Goal: Task Accomplishment & Management: Use online tool/utility

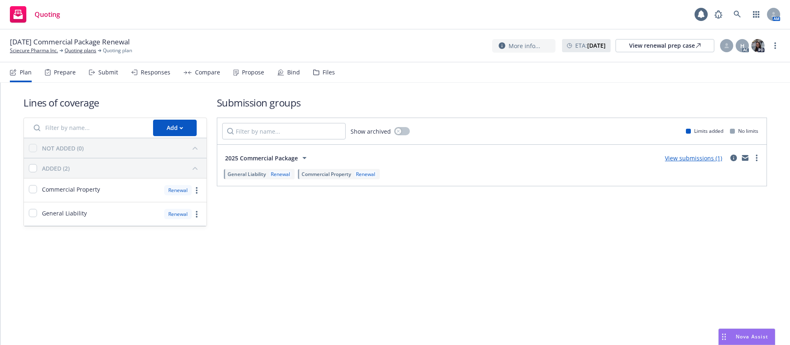
click at [242, 74] on div "Propose" at bounding box center [253, 72] width 22 height 7
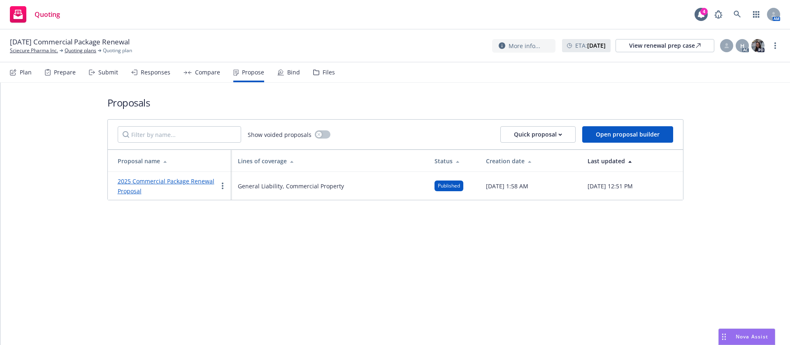
click at [171, 183] on link "2025 Commercial Package Renewal Proposal" at bounding box center [166, 186] width 97 height 18
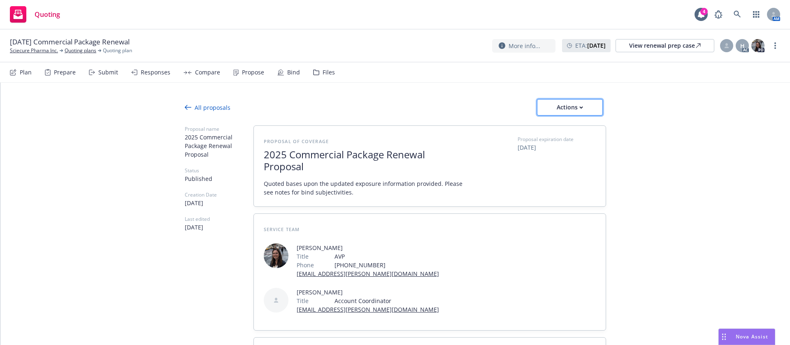
click at [570, 108] on div "Actions" at bounding box center [569, 108] width 39 height 16
click at [572, 147] on span "See client view" at bounding box center [562, 145] width 60 height 8
click at [287, 73] on div "Bind" at bounding box center [293, 72] width 13 height 7
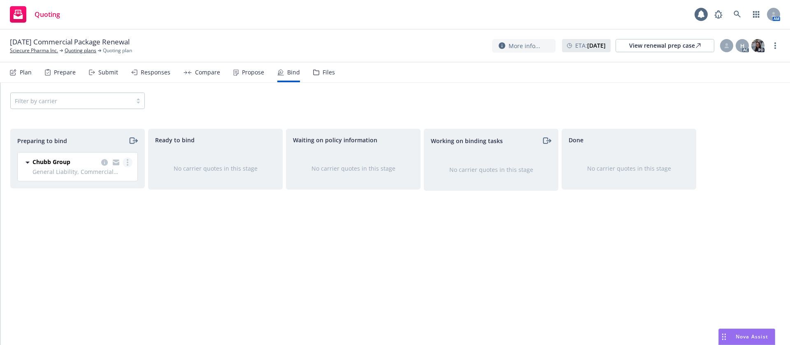
click at [129, 162] on link "more" at bounding box center [128, 163] width 10 height 10
click at [104, 195] on span "Log bind order" at bounding box center [81, 196] width 60 height 8
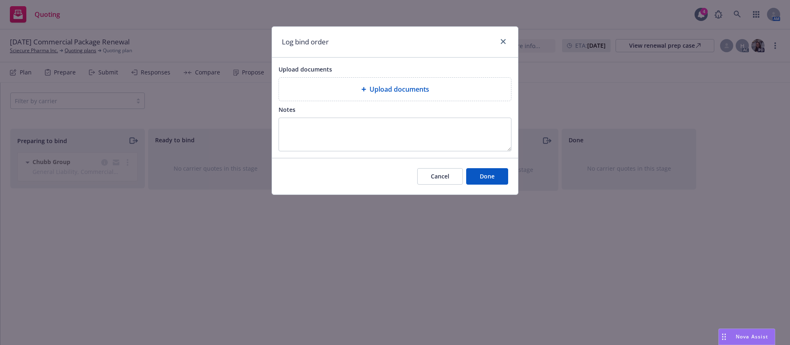
click at [326, 85] on div "Upload documents" at bounding box center [395, 89] width 219 height 10
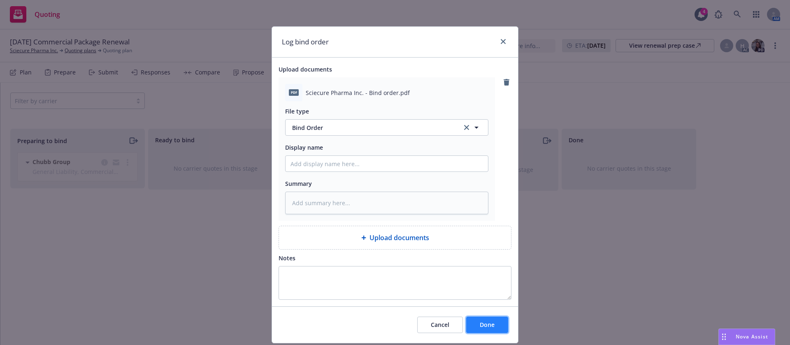
click at [481, 318] on button "Done" at bounding box center [487, 325] width 42 height 16
type textarea "x"
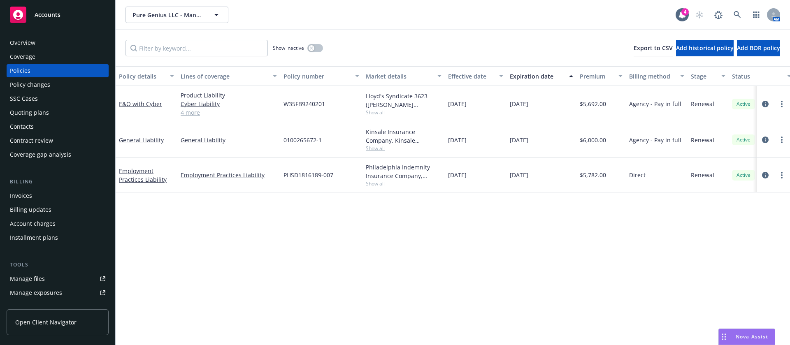
click at [733, 5] on div "Pure Genius LLC - Management Series Pure Genius LLC - Management Series 4 AM" at bounding box center [453, 15] width 674 height 30
click at [737, 12] on icon at bounding box center [737, 14] width 7 height 7
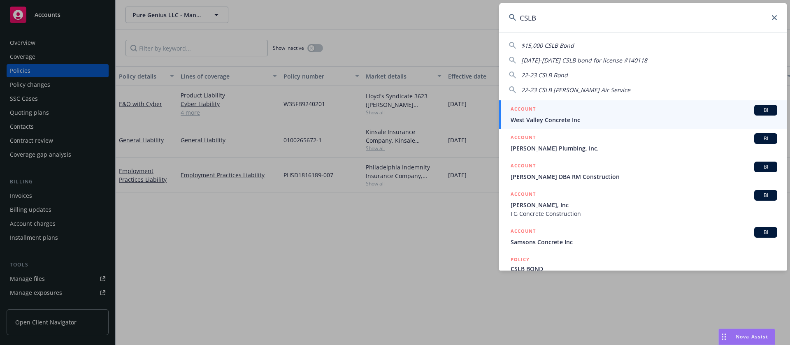
drag, startPoint x: 699, startPoint y: 19, endPoint x: 504, endPoint y: 11, distance: 195.6
click at [504, 11] on input "CSLB" at bounding box center [643, 18] width 288 height 30
paste input "9345537"
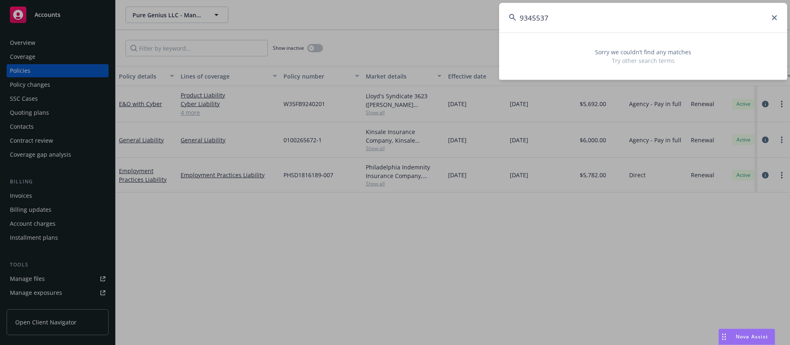
type input "9345537"
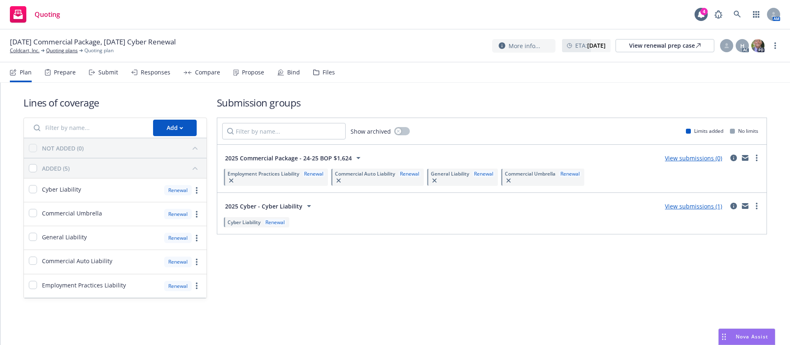
click at [258, 75] on div "Propose" at bounding box center [253, 72] width 22 height 7
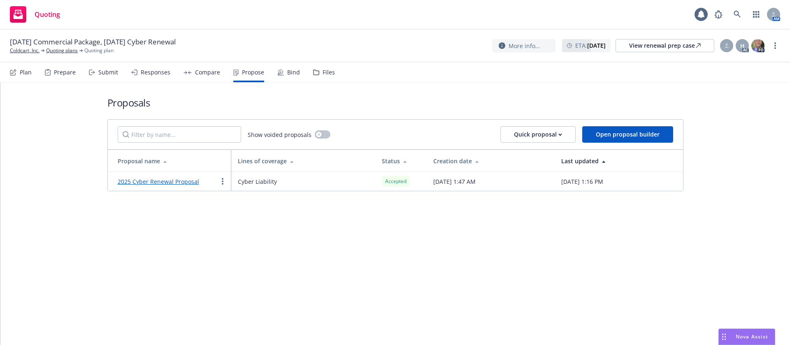
click at [293, 73] on div "Bind" at bounding box center [293, 72] width 13 height 7
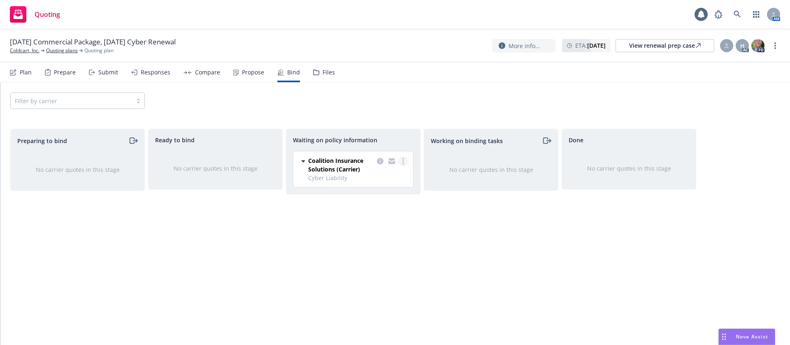
click at [402, 162] on link "more" at bounding box center [403, 161] width 10 height 10
click at [387, 183] on link "Create policies" at bounding box center [370, 178] width 74 height 16
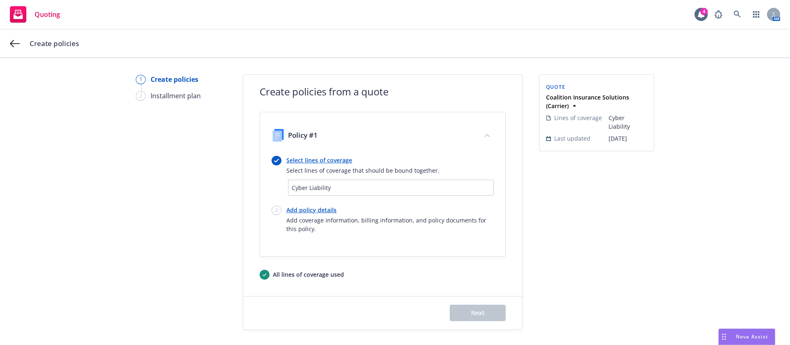
click at [311, 208] on link "Add policy details" at bounding box center [389, 210] width 207 height 9
select select "12"
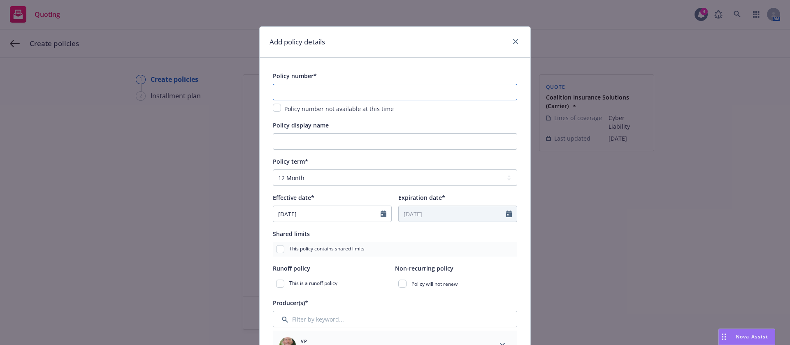
click at [378, 94] on input "text" at bounding box center [395, 92] width 244 height 16
paste input "C-4LUP-037888-CYBER-2025"
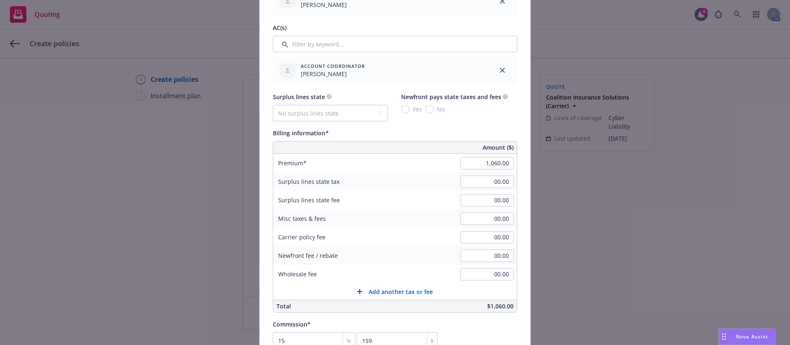
scroll to position [432, 0]
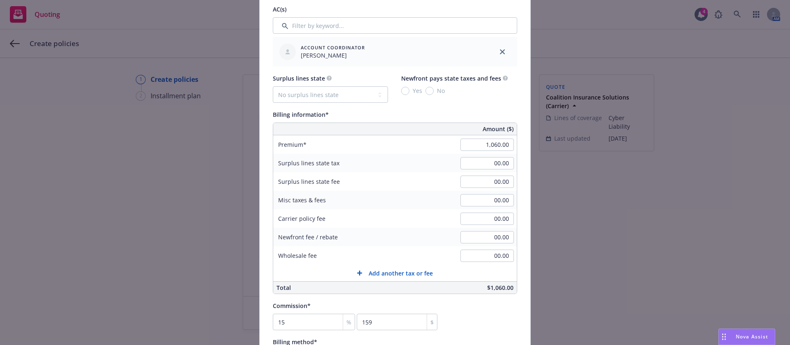
type input "C-4LUP-037888-CYBER-2025"
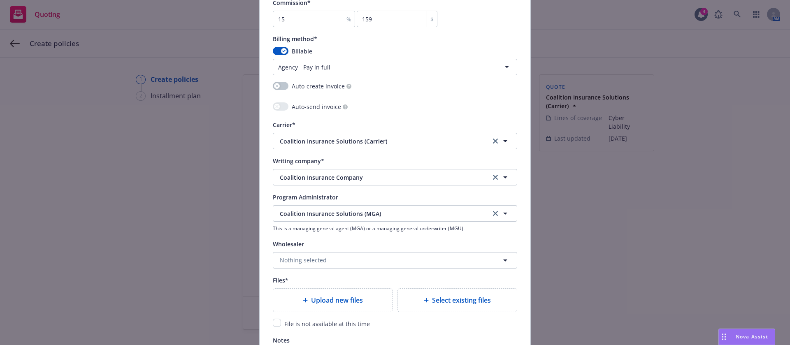
scroll to position [741, 0]
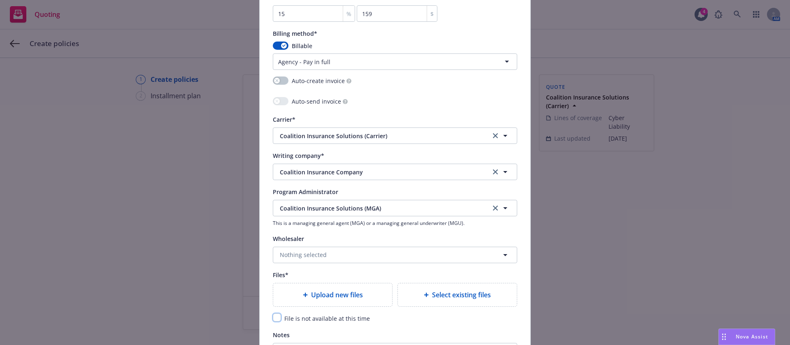
click at [273, 314] on input "checkbox" at bounding box center [277, 317] width 8 height 8
checkbox input "true"
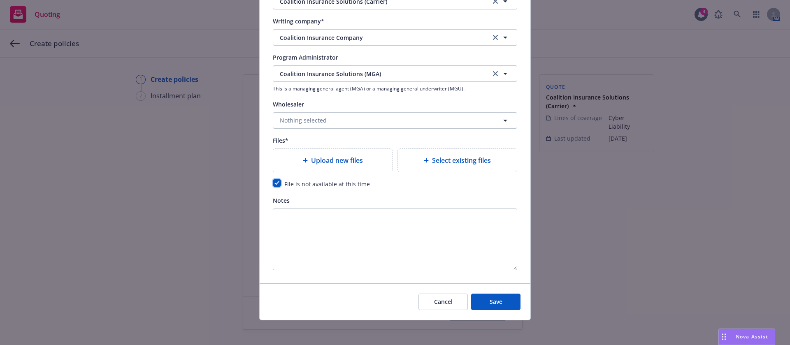
scroll to position [877, 0]
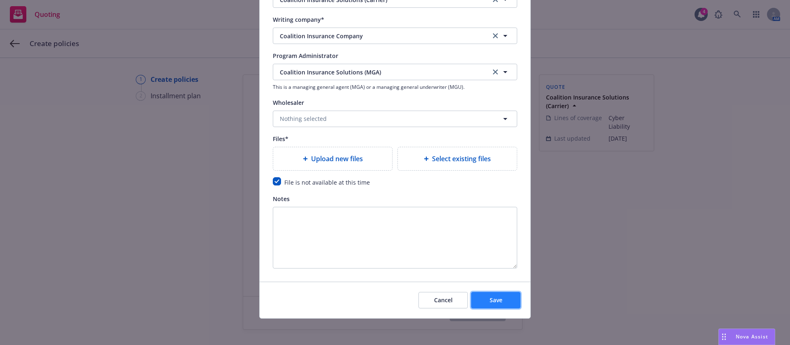
click at [489, 306] on button "Save" at bounding box center [495, 300] width 49 height 16
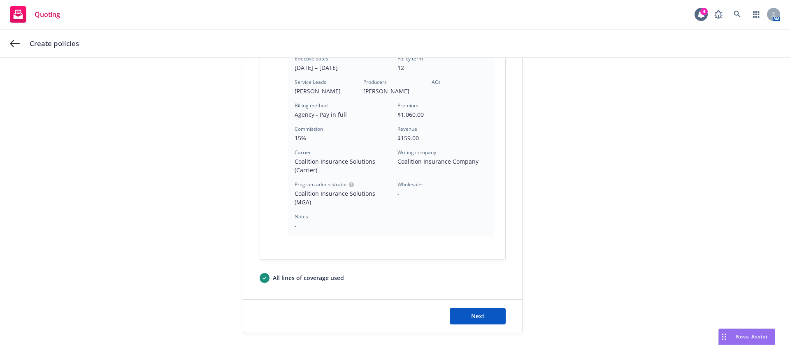
scroll to position [241, 0]
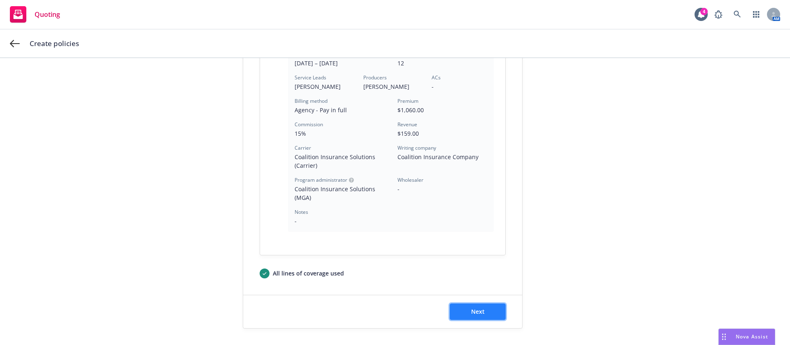
click at [484, 304] on button "Next" at bounding box center [478, 312] width 56 height 16
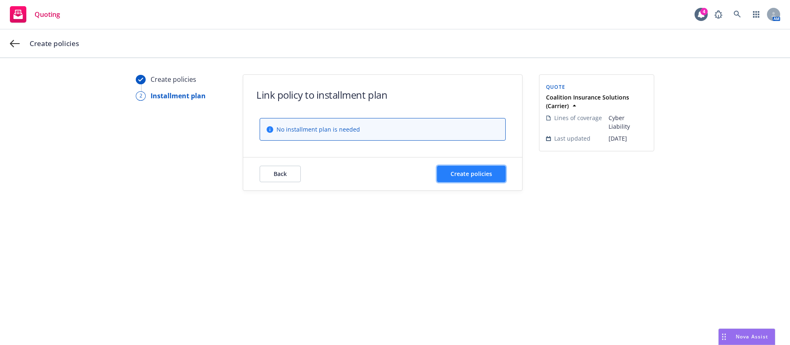
click at [457, 176] on span "Create policies" at bounding box center [471, 174] width 42 height 8
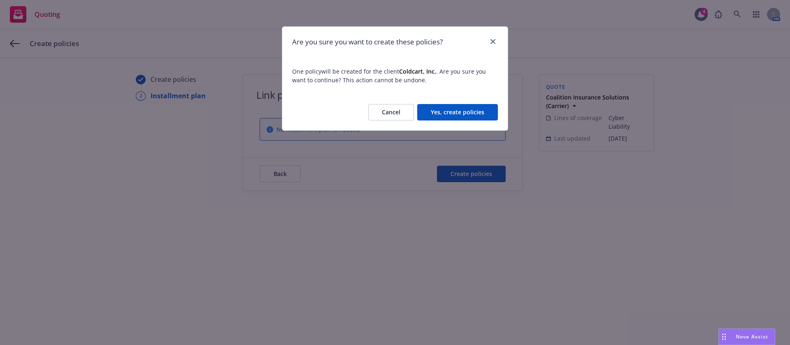
click at [451, 118] on button "Yes, create policies" at bounding box center [457, 112] width 81 height 16
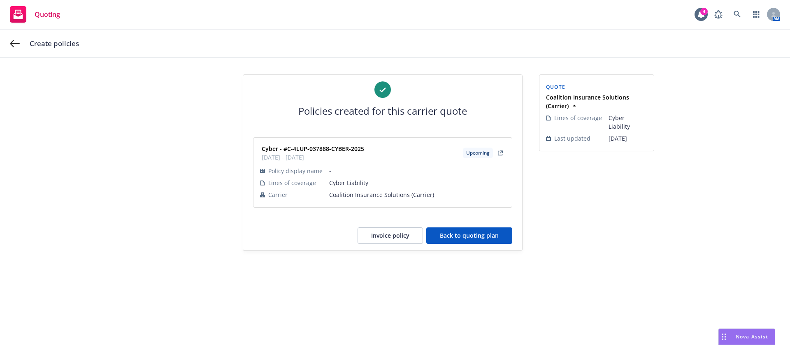
click at [447, 237] on button "Back to quoting plan" at bounding box center [469, 236] width 86 height 16
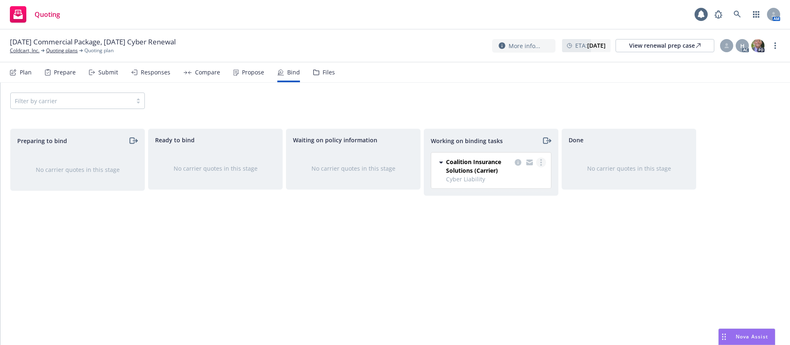
click at [542, 161] on link "more" at bounding box center [541, 163] width 10 height 10
click at [520, 196] on span "Move to done" at bounding box center [499, 196] width 57 height 8
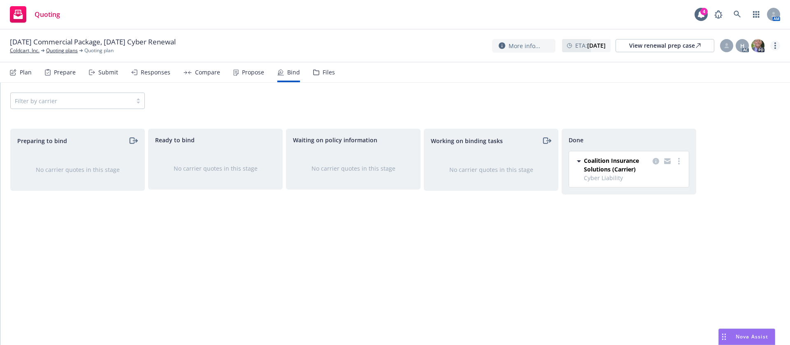
click at [773, 44] on link "more" at bounding box center [775, 46] width 10 height 10
click at [734, 126] on link "Archive quoting plan" at bounding box center [734, 128] width 92 height 16
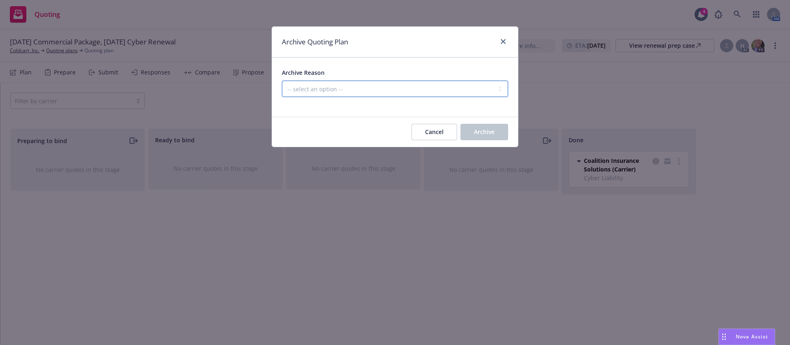
click at [401, 87] on select "-- select an option -- All policies in this renewal plan are auto-renewed Creat…" at bounding box center [395, 89] width 226 height 16
select select "ARCHIVED_RENEWAL_COMPLETED"
click at [282, 81] on select "-- select an option -- All policies in this renewal plan are auto-renewed Creat…" at bounding box center [395, 89] width 226 height 16
click at [476, 130] on span "Archive" at bounding box center [484, 132] width 21 height 8
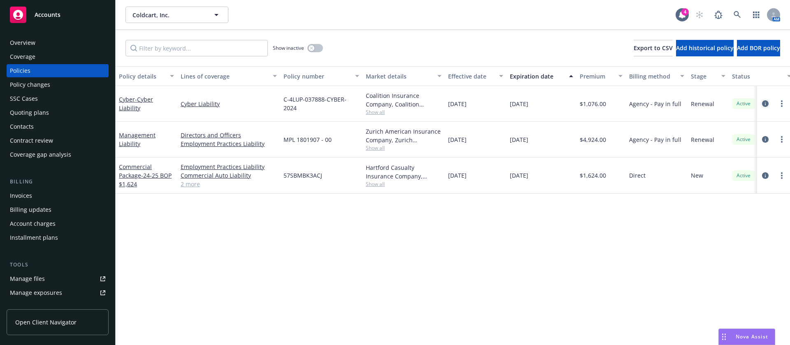
click at [764, 104] on icon "circleInformation" at bounding box center [765, 103] width 7 height 7
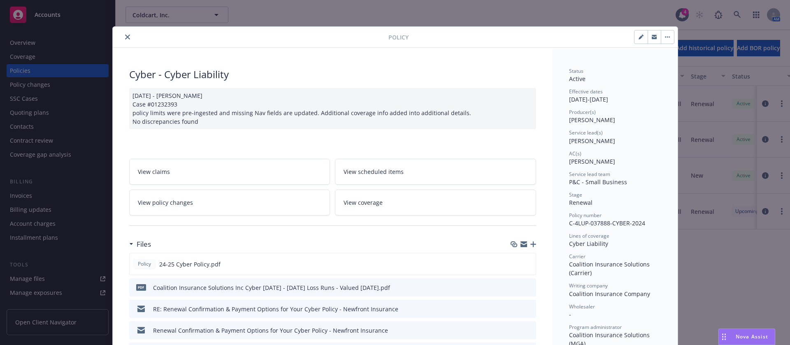
click at [128, 39] on div at bounding box center [252, 37] width 272 height 10
click at [125, 36] on icon "close" at bounding box center [127, 37] width 5 height 5
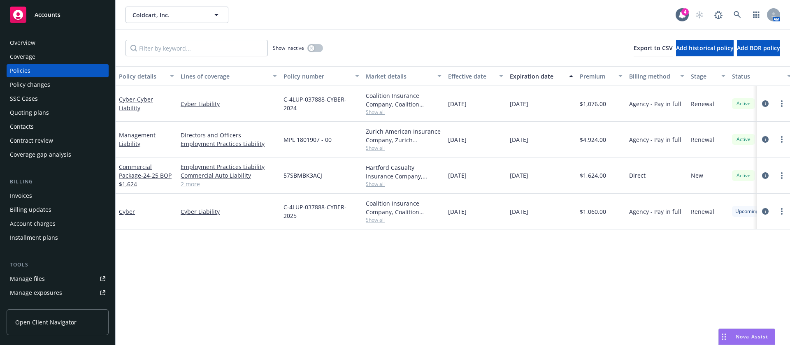
click at [42, 192] on div "Invoices" at bounding box center [57, 195] width 95 height 13
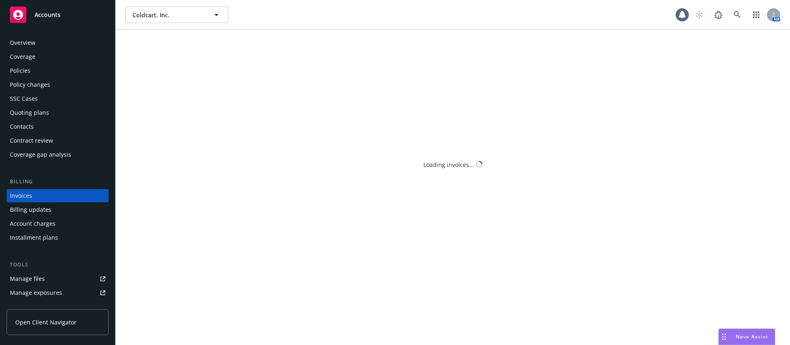
scroll to position [10, 0]
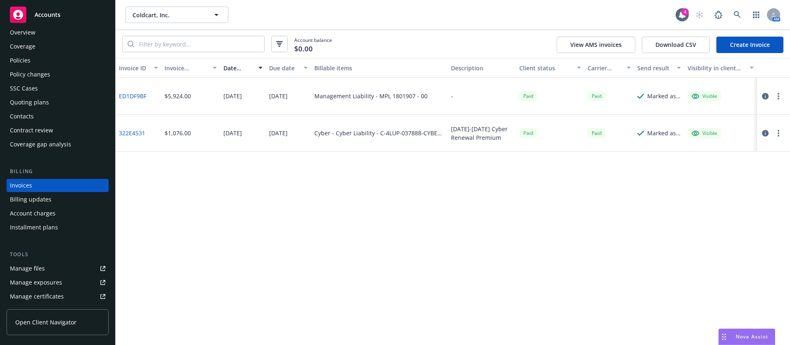
click at [744, 44] on link "Create Invoice" at bounding box center [749, 45] width 67 height 16
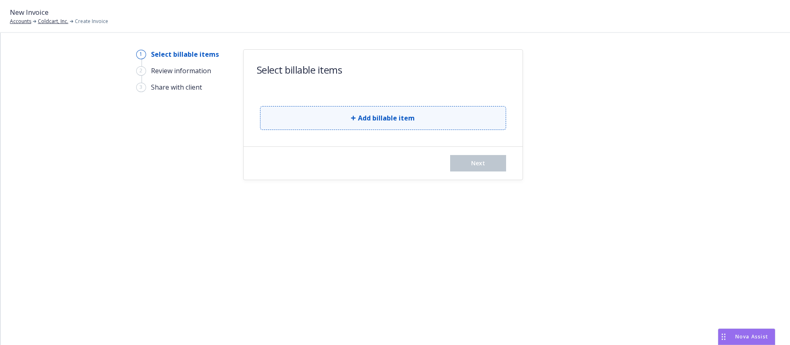
click at [368, 114] on span "Add billable item" at bounding box center [386, 118] width 57 height 10
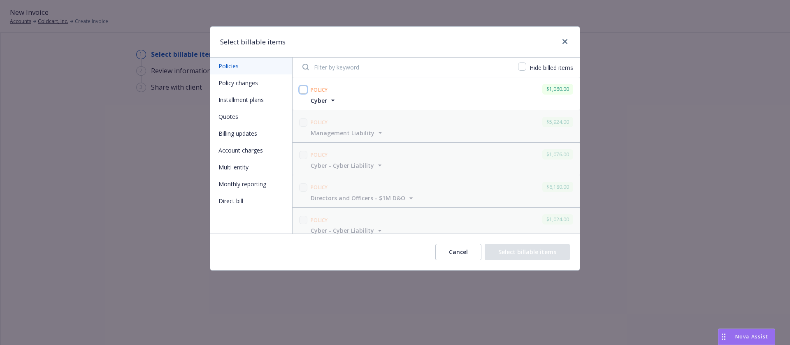
click at [305, 87] on input "checkbox" at bounding box center [303, 90] width 8 height 8
checkbox input "true"
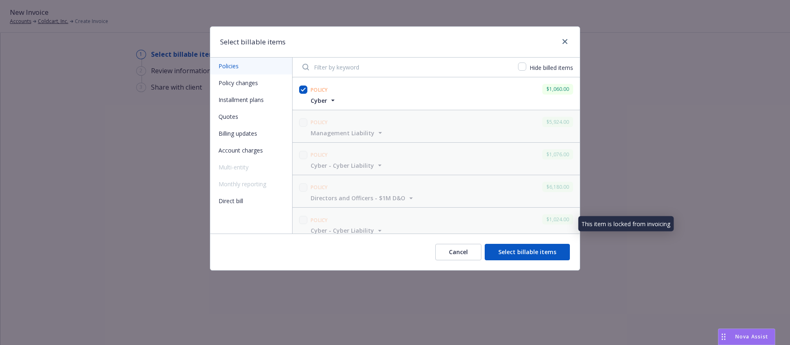
click at [544, 252] on button "Select billable items" at bounding box center [527, 252] width 85 height 16
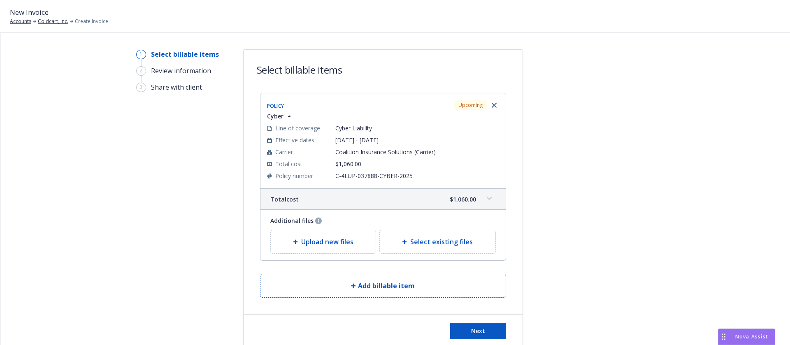
click at [305, 240] on span "Upload new files" at bounding box center [327, 242] width 52 height 10
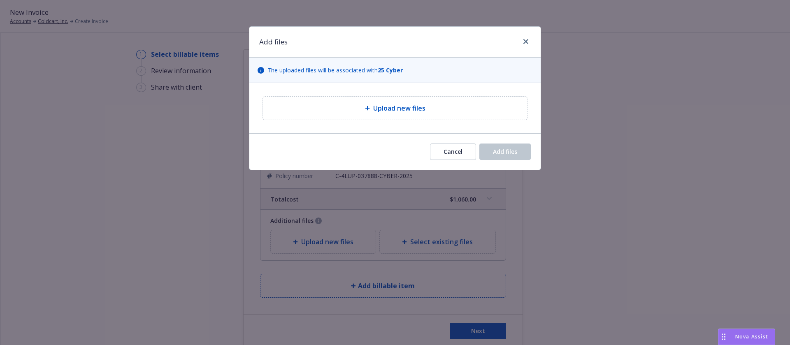
click at [372, 107] on div at bounding box center [369, 108] width 8 height 5
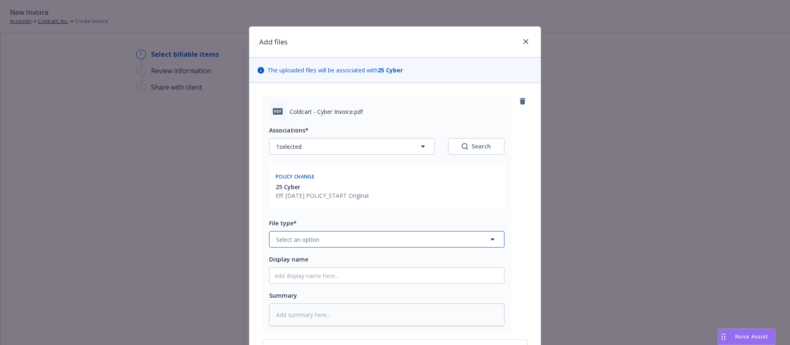
drag, startPoint x: 301, startPoint y: 238, endPoint x: 313, endPoint y: 242, distance: 12.6
click at [301, 238] on span "Select an option" at bounding box center [297, 239] width 43 height 9
type input "thi"
click at [332, 217] on div "Invoice - Third Party" at bounding box center [386, 217] width 225 height 12
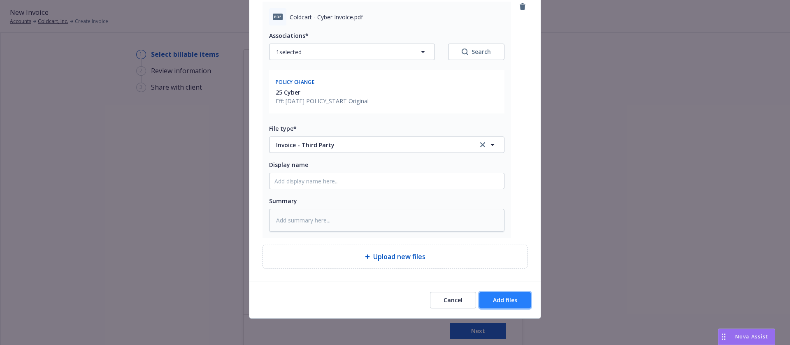
click at [502, 297] on span "Add files" at bounding box center [505, 300] width 24 height 8
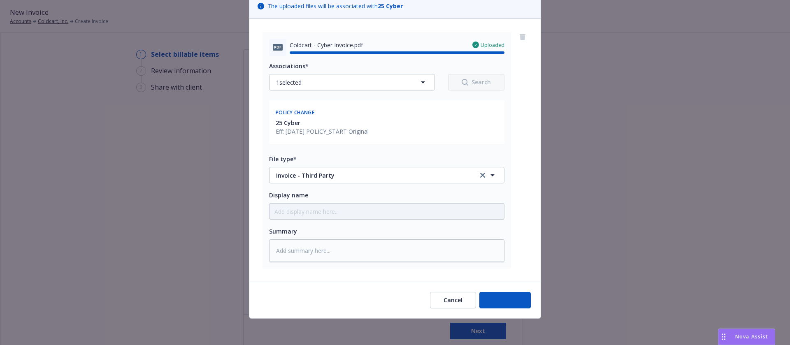
type textarea "x"
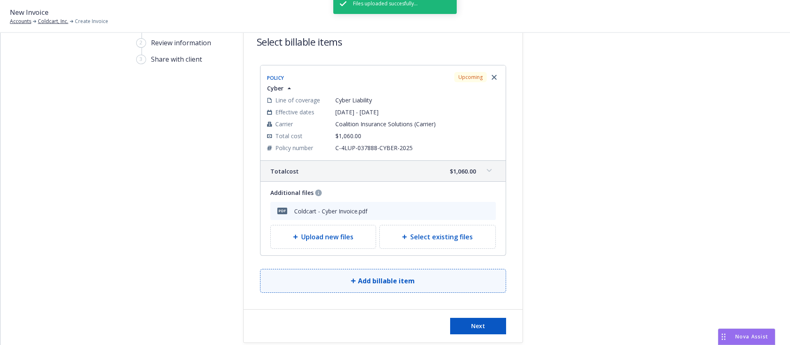
scroll to position [42, 0]
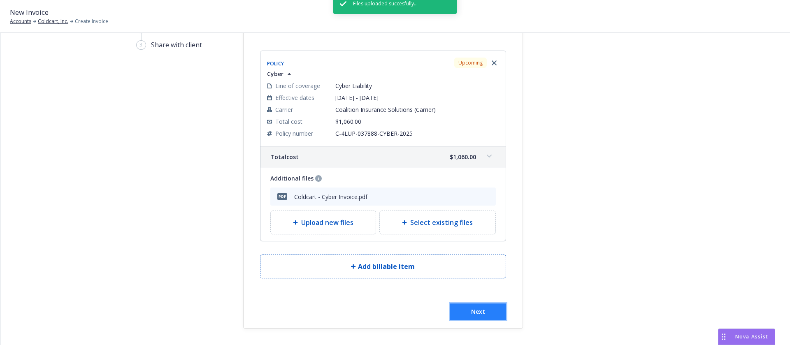
click at [471, 311] on span "Next" at bounding box center [478, 312] width 14 height 8
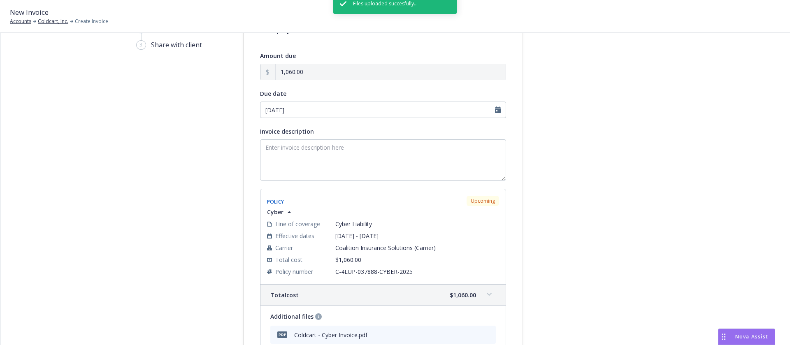
click at [342, 159] on div "Files uploaded succesfully..." at bounding box center [394, 165] width 123 height 345
click at [354, 149] on div "Files uploaded succesfully..." at bounding box center [394, 165] width 123 height 345
click at [283, 146] on textarea "Invoice description" at bounding box center [383, 159] width 246 height 41
type textarea "25-26 Cyber Renewal"
click at [335, 108] on input "[DATE]" at bounding box center [383, 110] width 246 height 16
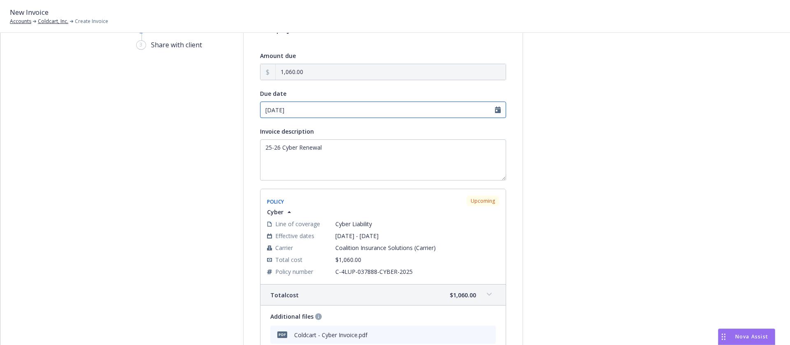
select select "September"
select select "2025"
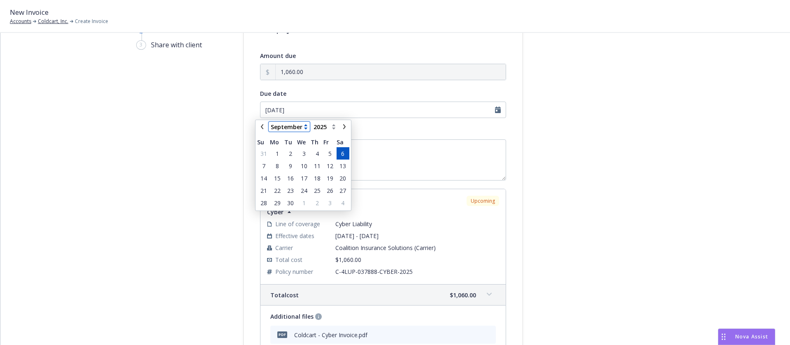
click at [305, 125] on select "January February March April May June July August September October November De…" at bounding box center [289, 127] width 41 height 10
select select "October"
click at [269, 122] on select "January February March April May June July August September October November De…" at bounding box center [289, 127] width 41 height 10
click at [278, 165] on span "6" at bounding box center [277, 166] width 3 height 9
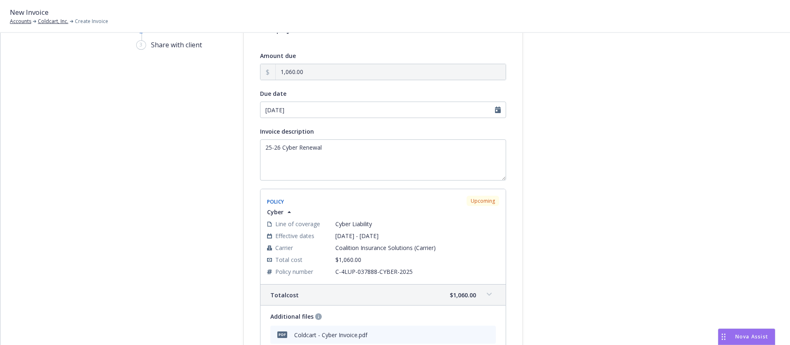
type input "10/06/2025"
click at [541, 187] on div at bounding box center [596, 218] width 115 height 423
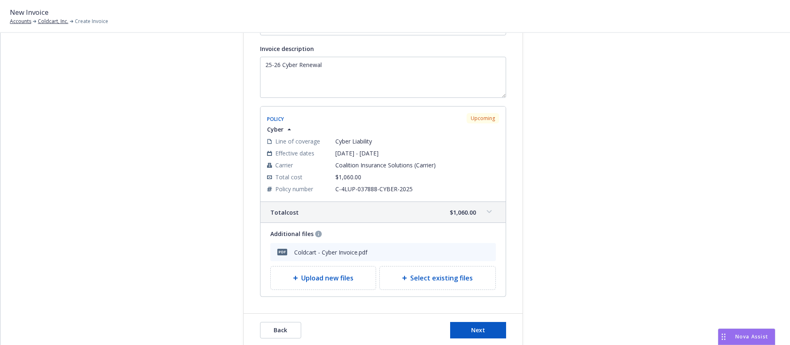
scroll to position [144, 0]
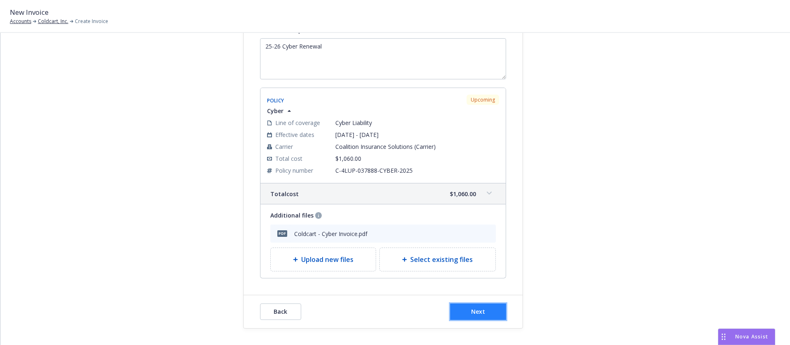
click at [490, 315] on button "Next" at bounding box center [478, 312] width 56 height 16
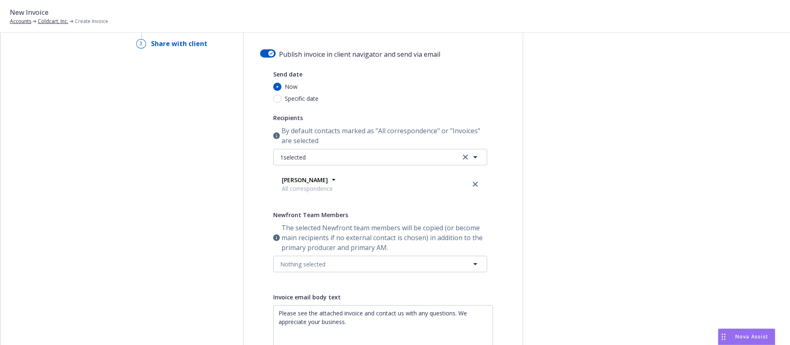
scroll to position [0, 0]
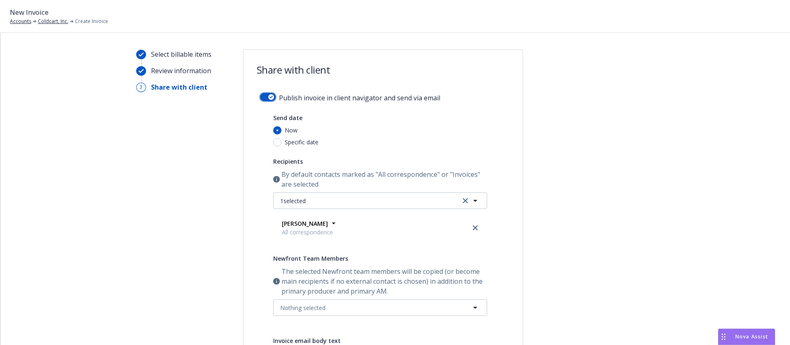
click at [268, 96] on div "button" at bounding box center [271, 97] width 6 height 6
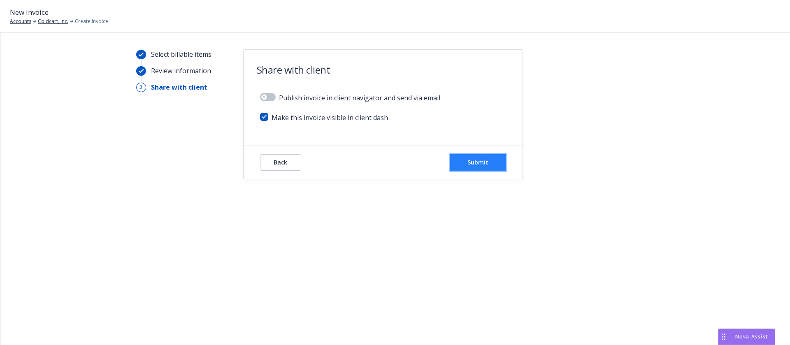
click at [480, 163] on span "Submit" at bounding box center [477, 162] width 21 height 8
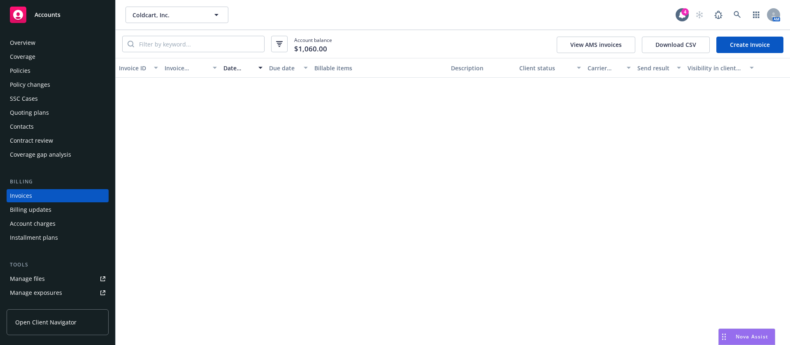
scroll to position [10, 0]
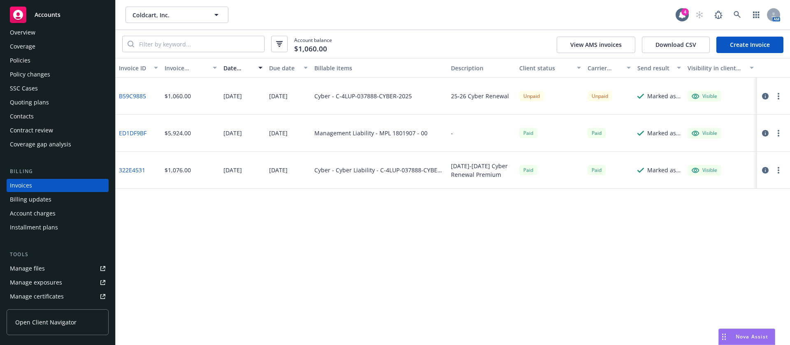
click at [39, 55] on div "Policies" at bounding box center [57, 60] width 95 height 13
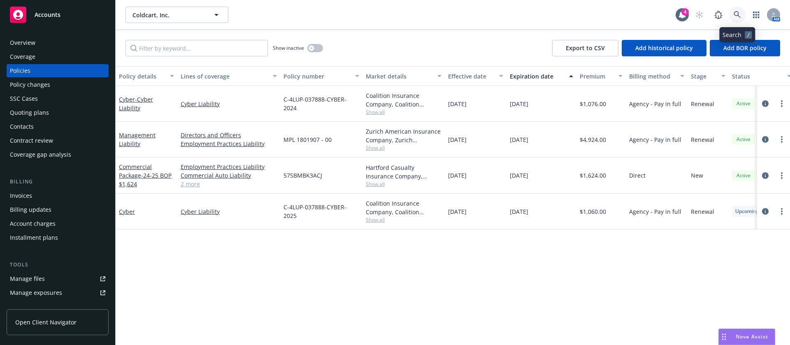
click at [742, 13] on link at bounding box center [737, 15] width 16 height 16
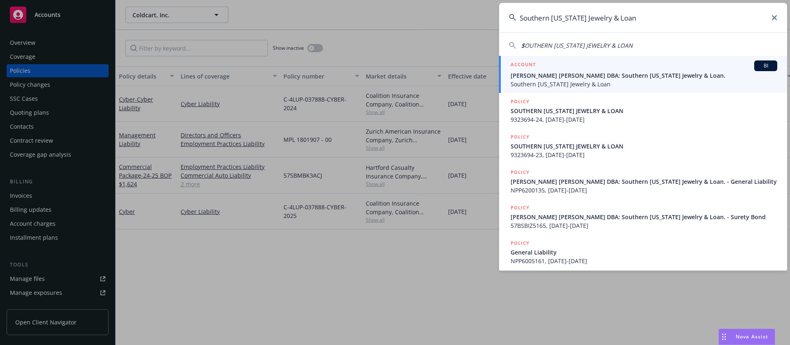
type input "Southern California Jewelry & Loan"
click at [699, 68] on div "ACCOUNT BI" at bounding box center [644, 65] width 267 height 11
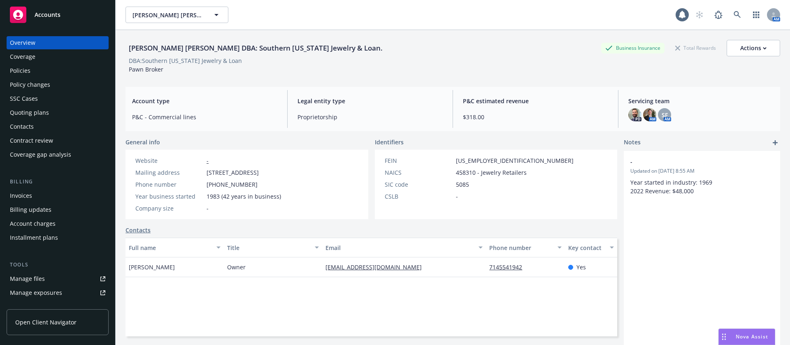
click at [32, 70] on div "Policies" at bounding box center [57, 70] width 95 height 13
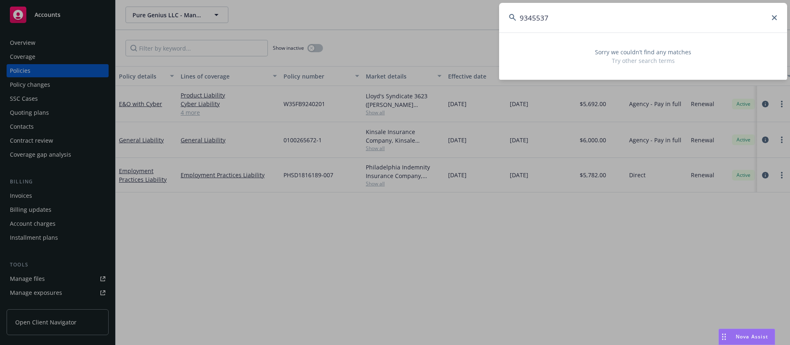
drag, startPoint x: 601, startPoint y: 20, endPoint x: 418, endPoint y: -3, distance: 184.5
click at [418, 0] on html "Accounts Overview Coverage Policies Policy changes SSC Cases Quoting plans Cont…" at bounding box center [395, 172] width 790 height 345
paste input "[GEOGRAPHIC_DATA]"
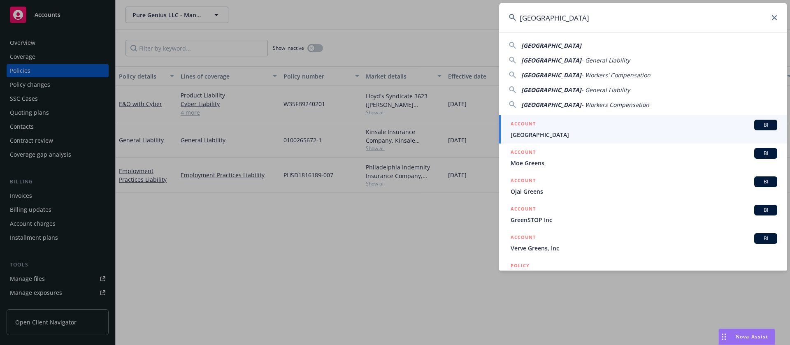
type input "[GEOGRAPHIC_DATA]"
click at [575, 136] on span "[GEOGRAPHIC_DATA]" at bounding box center [644, 134] width 267 height 9
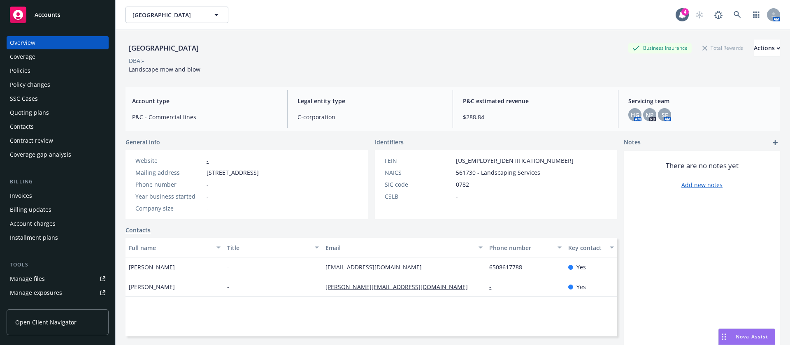
click at [45, 71] on div "Policies" at bounding box center [57, 70] width 95 height 13
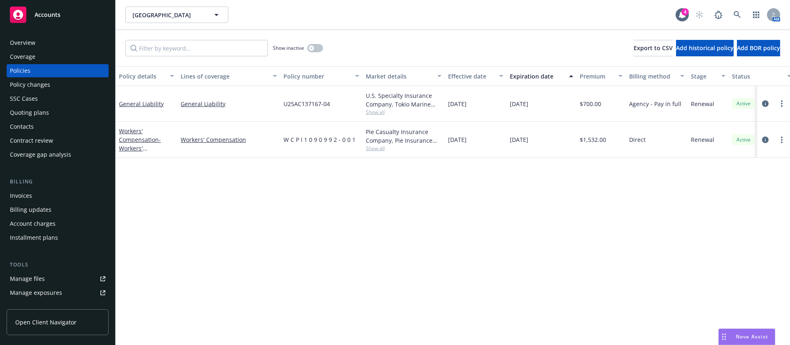
click at [353, 234] on div "Policy details Lines of coverage Policy number Market details Effective date Ex…" at bounding box center [453, 205] width 674 height 279
click at [318, 50] on button "button" at bounding box center [315, 48] width 16 height 8
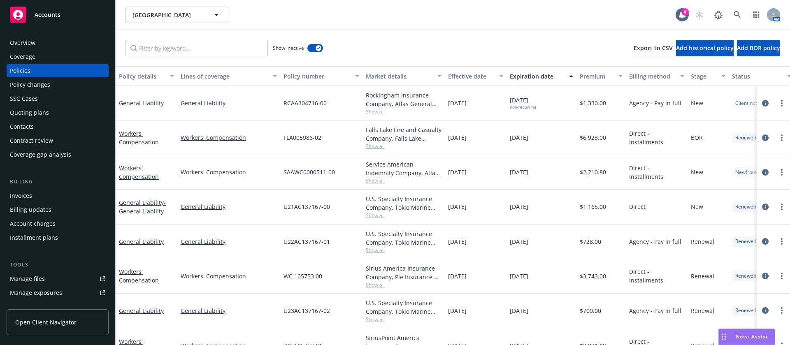
click at [535, 75] on div "Expiration date" at bounding box center [537, 76] width 54 height 9
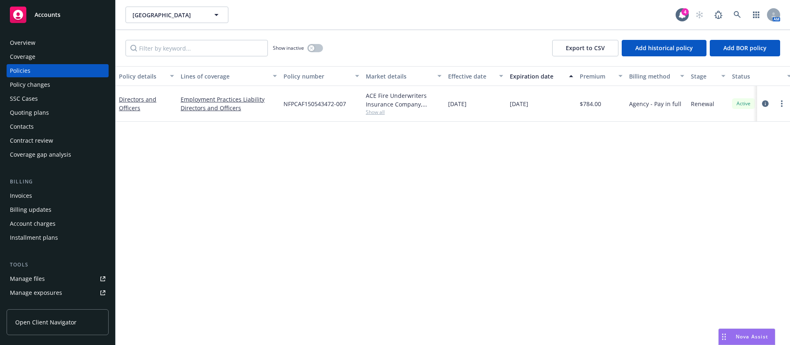
click at [99, 116] on div "Overview Coverage Policies Policy changes SSC Cases Quoting plans Contacts Cont…" at bounding box center [57, 185] width 115 height 319
click at [58, 95] on div "SSC Cases" at bounding box center [57, 98] width 95 height 13
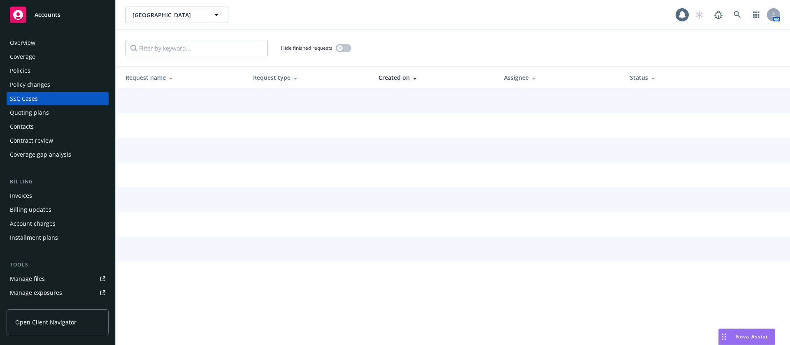
drag, startPoint x: 58, startPoint y: 95, endPoint x: 51, endPoint y: 107, distance: 13.9
click at [51, 107] on div "Quoting plans" at bounding box center [57, 112] width 95 height 13
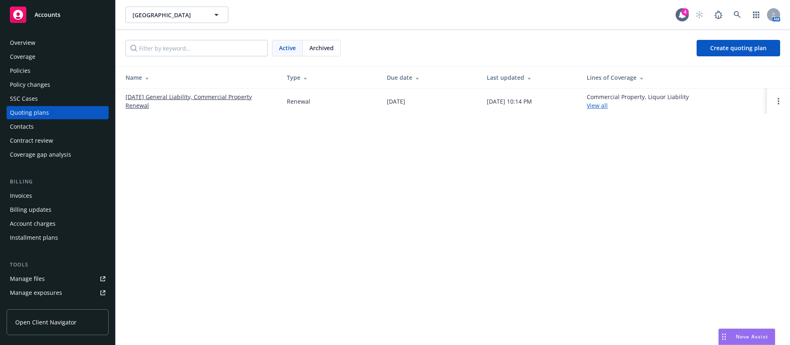
click at [203, 104] on link "08/07/25 General Liability, Commercial Property Renewal" at bounding box center [199, 101] width 148 height 17
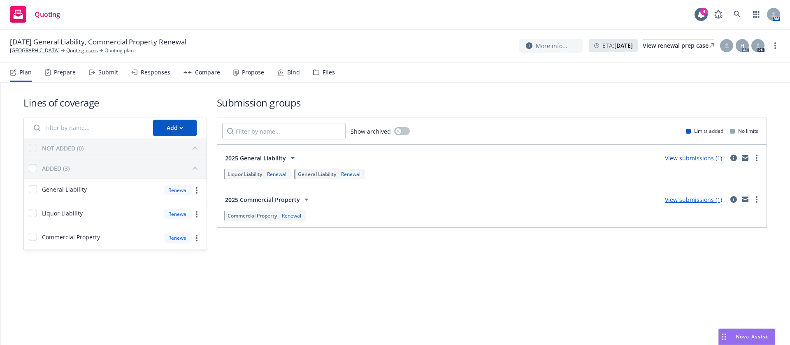
click at [289, 74] on div "Bind" at bounding box center [293, 72] width 13 height 7
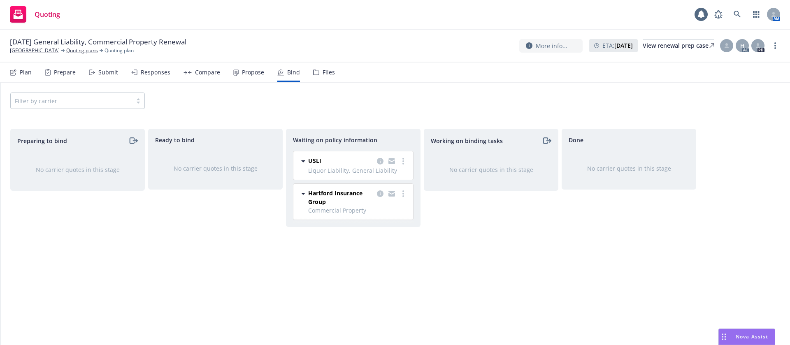
click at [248, 73] on div "Propose" at bounding box center [253, 72] width 22 height 7
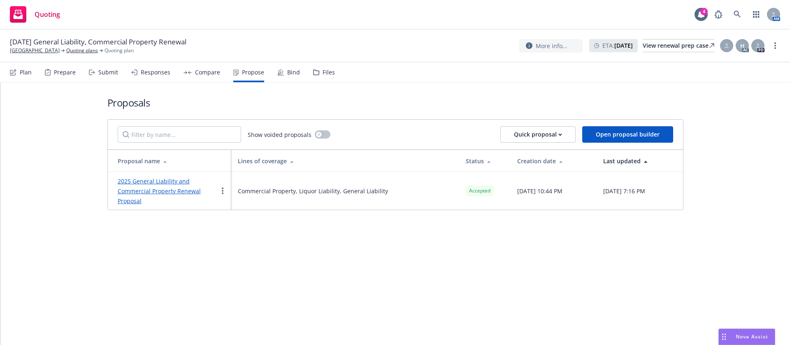
click at [175, 181] on link "2025 General Liability and Commercial Property Renewal Proposal" at bounding box center [159, 191] width 83 height 28
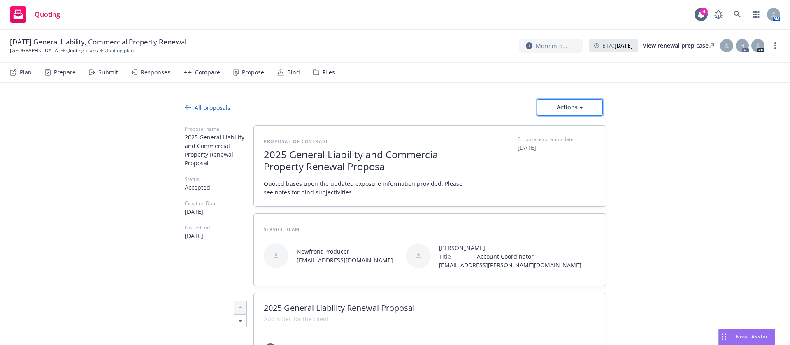
click at [587, 110] on button "Actions" at bounding box center [570, 107] width 66 height 16
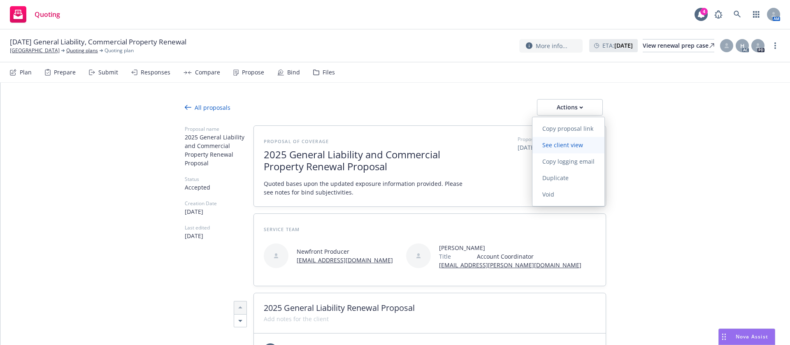
click at [588, 144] on span "See client view" at bounding box center [562, 145] width 60 height 8
type textarea "x"
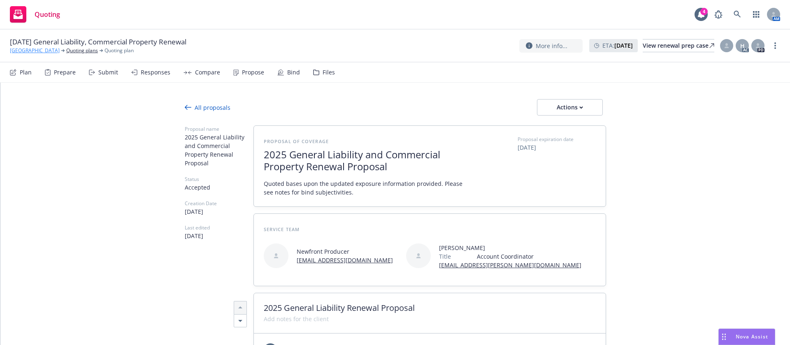
click at [60, 50] on link "[GEOGRAPHIC_DATA]" at bounding box center [35, 50] width 50 height 7
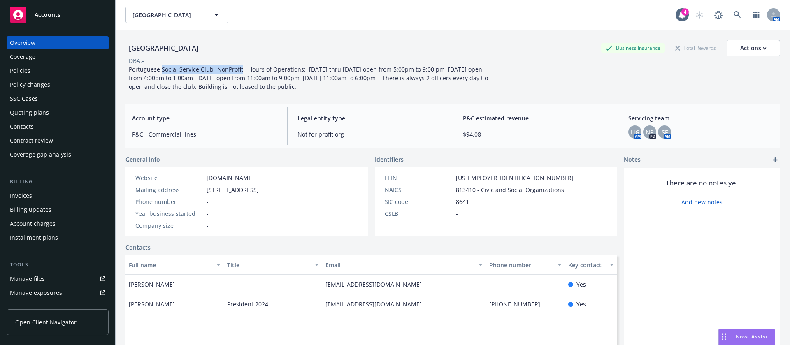
drag, startPoint x: 239, startPoint y: 68, endPoint x: 163, endPoint y: 73, distance: 77.1
click at [163, 73] on span "Portuguese Social Service Club- NonProfit Hours of Operations: [DATE] thru [DAT…" at bounding box center [309, 77] width 361 height 25
copy span "Social Service Club- NonProfit"
click at [40, 110] on div "Quoting plans" at bounding box center [29, 112] width 39 height 13
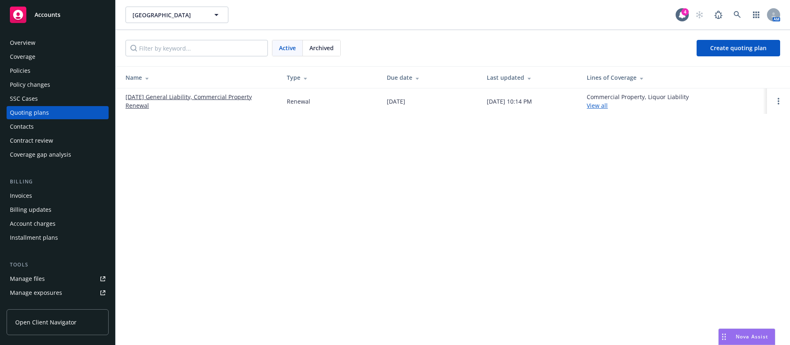
click at [241, 99] on link "[DATE] General Liability, Commercial Property Renewal" at bounding box center [199, 101] width 148 height 17
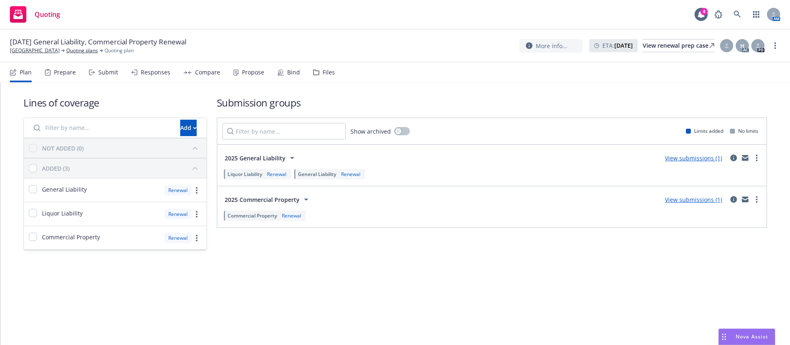
click at [278, 71] on icon at bounding box center [280, 72] width 5 height 5
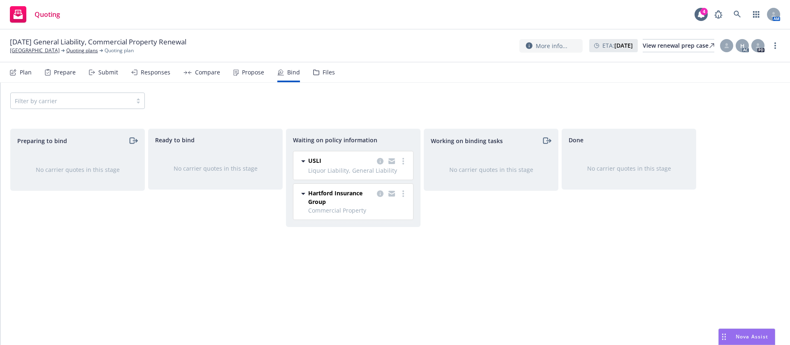
click at [235, 76] on div "Propose" at bounding box center [248, 73] width 31 height 20
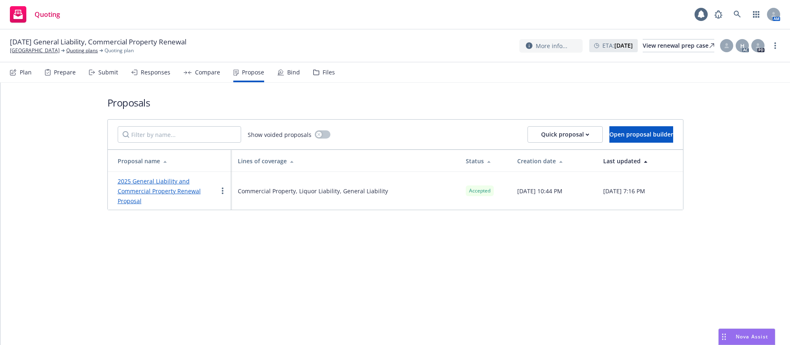
click at [177, 189] on link "2025 General Liability and Commercial Property Renewal Proposal" at bounding box center [159, 191] width 83 height 28
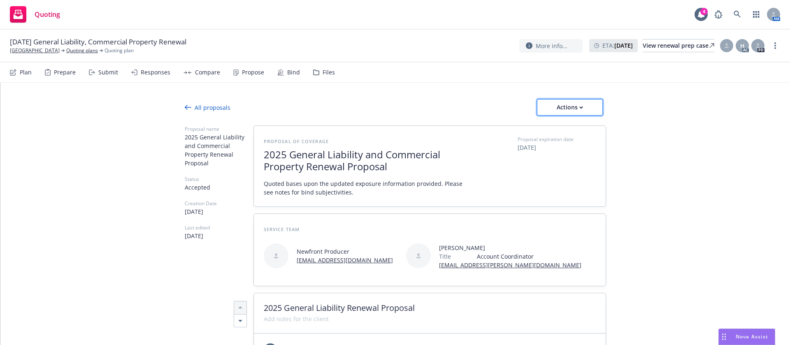
click at [576, 111] on div "Actions" at bounding box center [569, 108] width 39 height 16
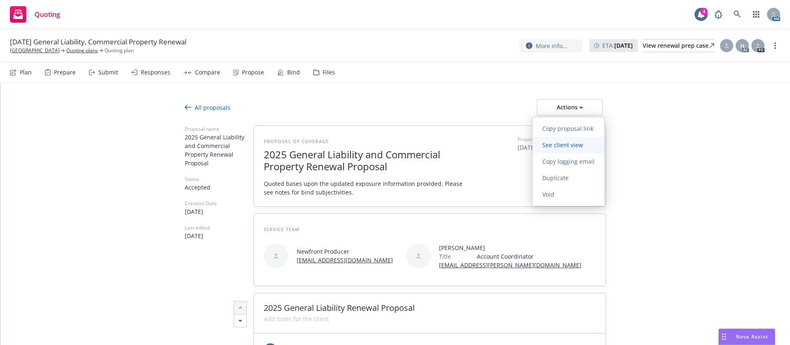
click at [569, 146] on span "See client view" at bounding box center [562, 145] width 60 height 8
type textarea "x"
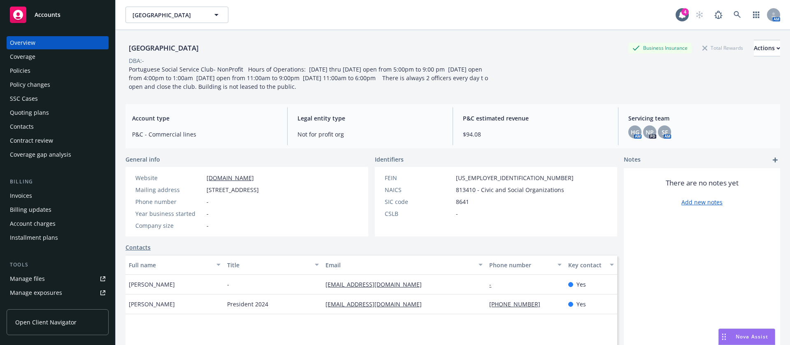
click at [56, 128] on div "Contacts" at bounding box center [57, 126] width 95 height 13
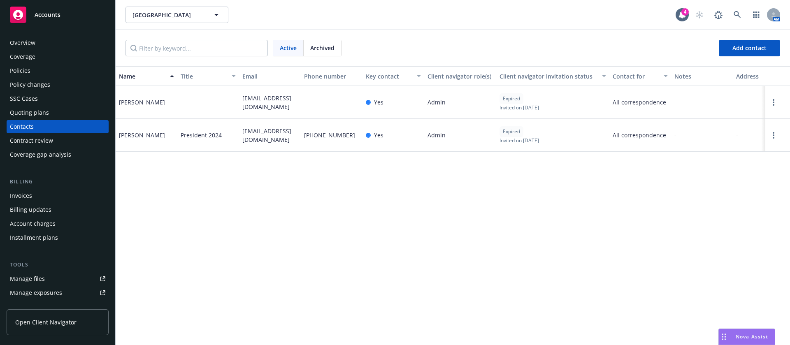
click at [324, 134] on span "(650) 726-6548" at bounding box center [329, 135] width 51 height 9
click at [274, 132] on span "hmbshell@yahoo.com" at bounding box center [269, 135] width 55 height 17
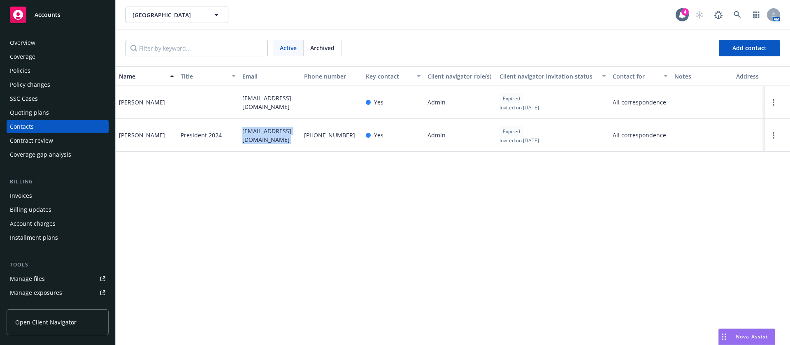
click at [274, 132] on span "hmbshell@yahoo.com" at bounding box center [269, 135] width 55 height 17
click at [136, 138] on div "Shelley Martin" at bounding box center [142, 135] width 46 height 9
copy div "Shelley Martin"
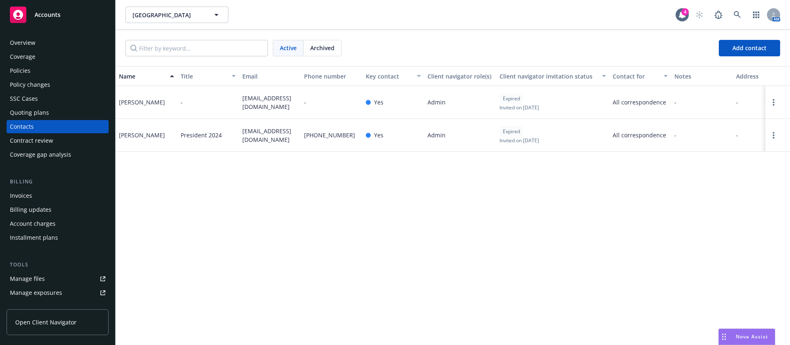
click at [40, 115] on div "Quoting plans" at bounding box center [29, 112] width 39 height 13
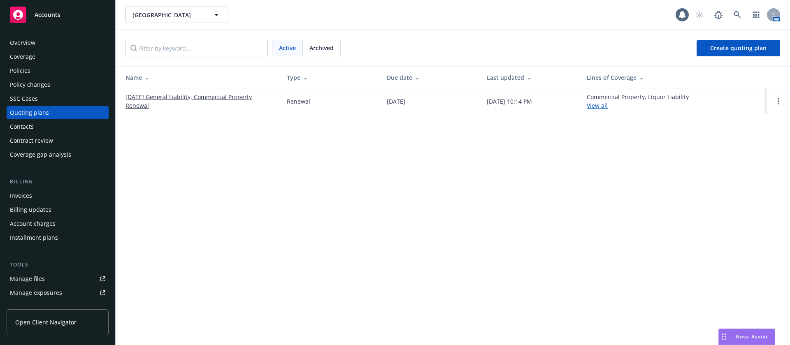
click at [157, 98] on link "[DATE] General Liability, Commercial Property Renewal" at bounding box center [199, 101] width 148 height 17
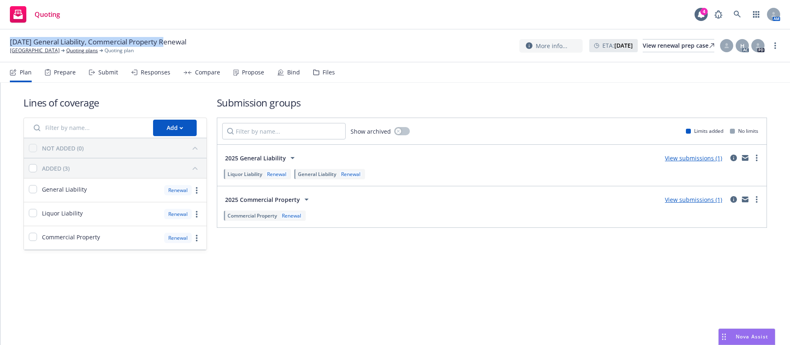
drag, startPoint x: 165, startPoint y: 39, endPoint x: 10, endPoint y: 41, distance: 155.1
click at [10, 41] on span "[DATE] General Liability, Commercial Property Renewal" at bounding box center [98, 42] width 176 height 10
copy span "[DATE] General Liability, Commercial Property"
